Goal: Communication & Community: Answer question/provide support

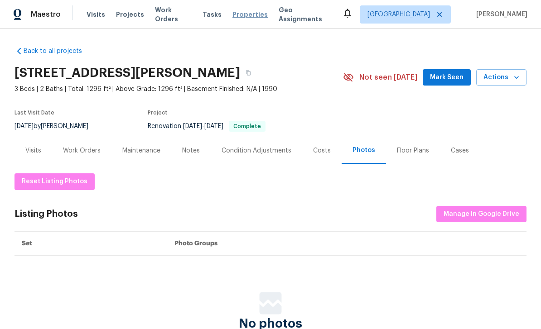
click at [235, 17] on span "Properties" at bounding box center [249, 14] width 35 height 9
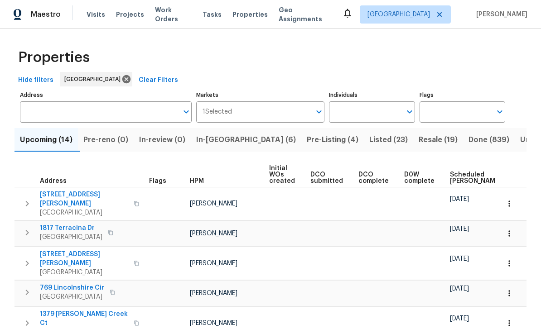
click at [218, 144] on span "In-[GEOGRAPHIC_DATA] (6)" at bounding box center [246, 140] width 100 height 13
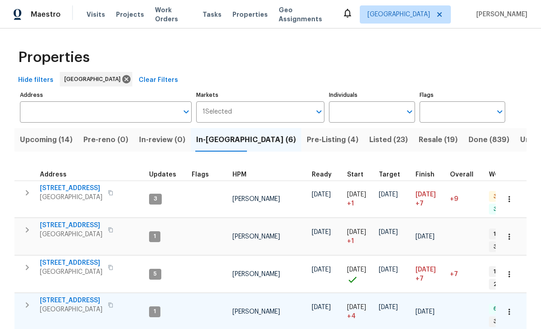
click at [74, 305] on span "[GEOGRAPHIC_DATA]" at bounding box center [71, 309] width 62 height 9
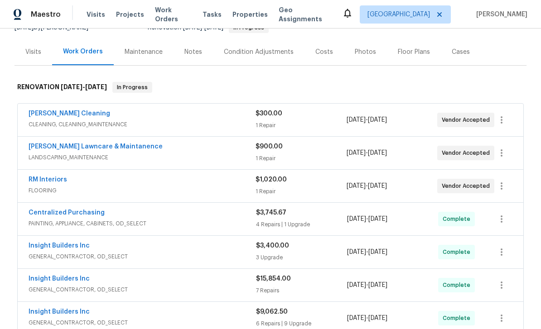
scroll to position [98, 0]
click at [97, 150] on link "[PERSON_NAME] Lawncare & Maintanence" at bounding box center [96, 147] width 134 height 6
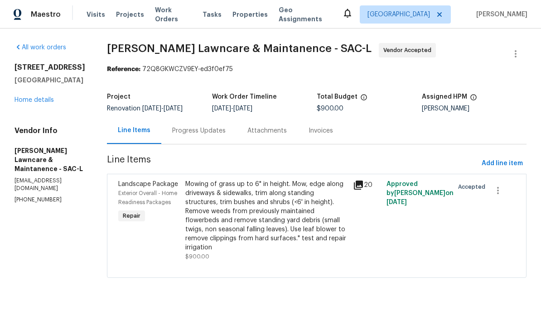
click at [202, 140] on div "Progress Updates" at bounding box center [198, 130] width 75 height 27
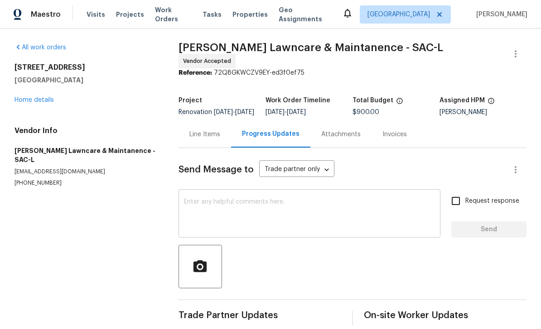
click at [283, 222] on textarea at bounding box center [309, 215] width 251 height 32
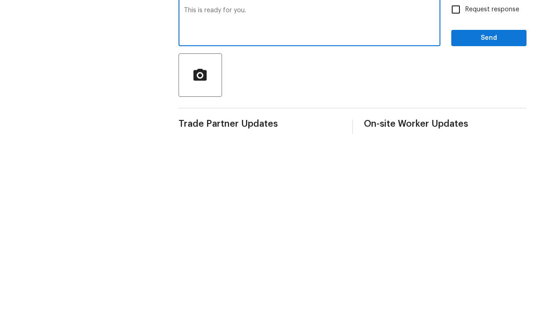
type textarea "This is ready for you."
click at [496, 224] on span "Send" at bounding box center [488, 229] width 61 height 11
